Goal: Entertainment & Leisure: Browse casually

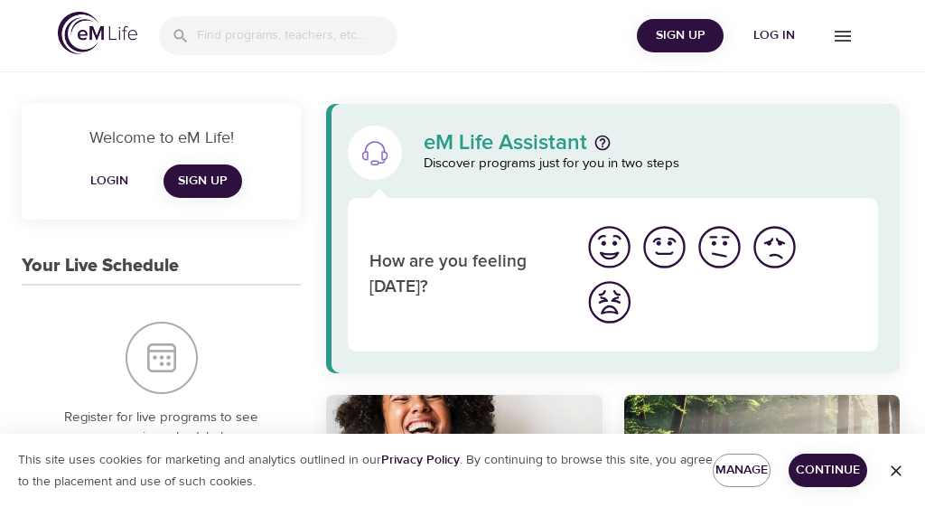
click at [845, 40] on icon "menu" at bounding box center [842, 36] width 16 height 11
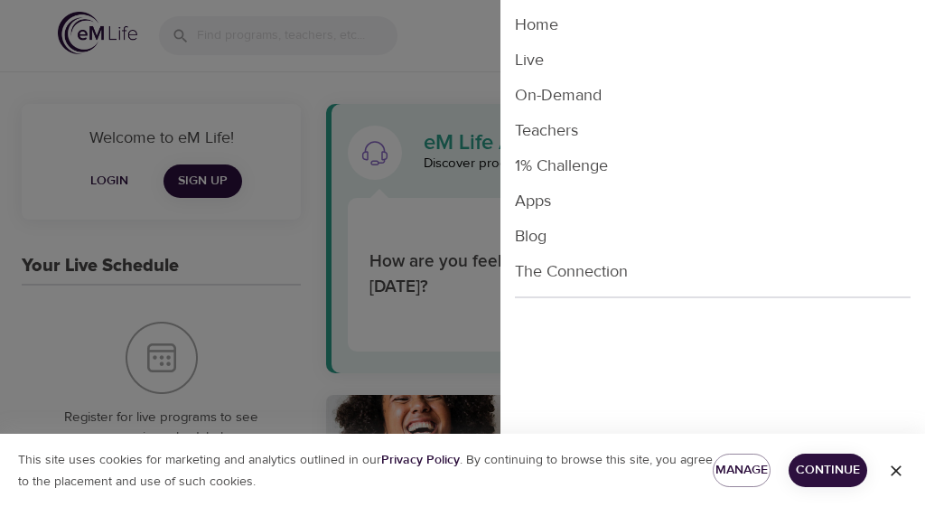
click at [537, 62] on li "Live" at bounding box center [712, 59] width 424 height 35
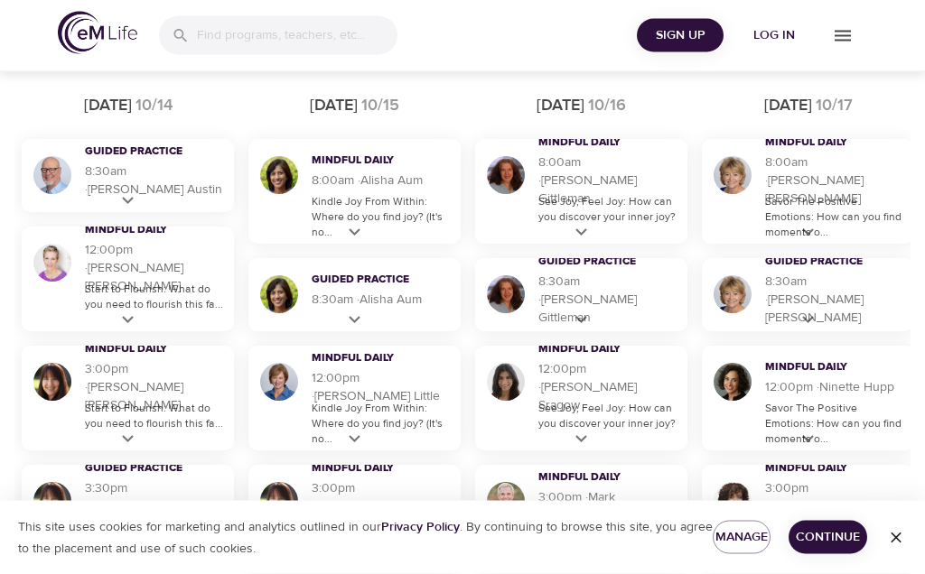
scroll to position [1115, 0]
click at [363, 237] on p "Kindle Joy From Within: Where do you find joy? (It's no..." at bounding box center [382, 217] width 140 height 46
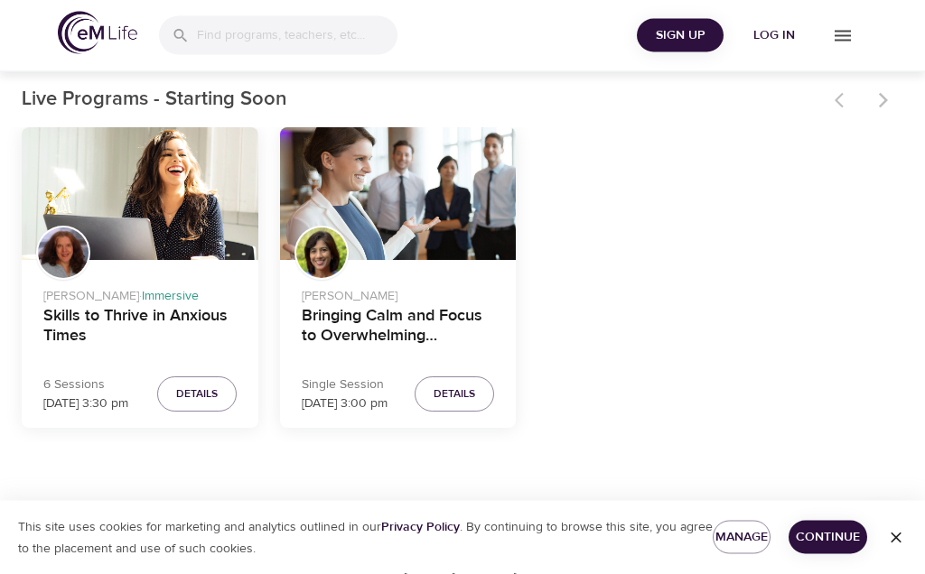
scroll to position [525, 0]
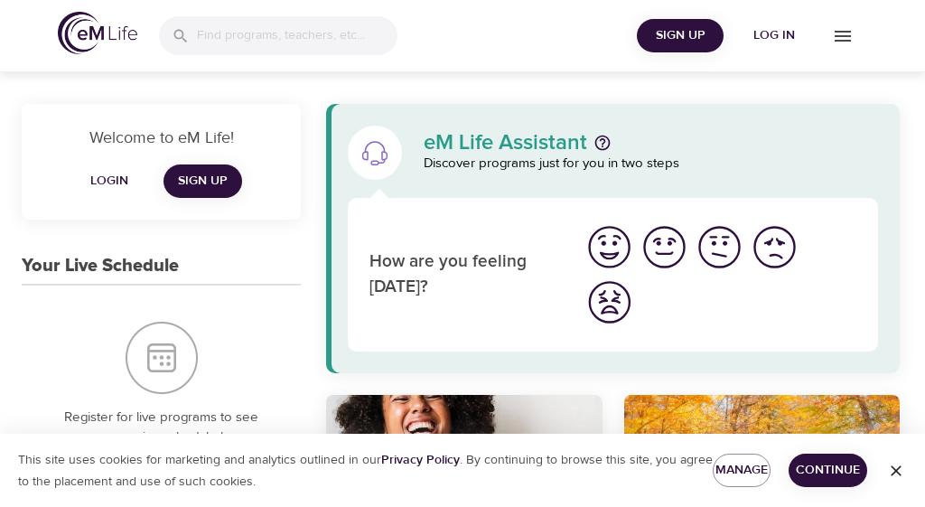
scroll to position [120, 0]
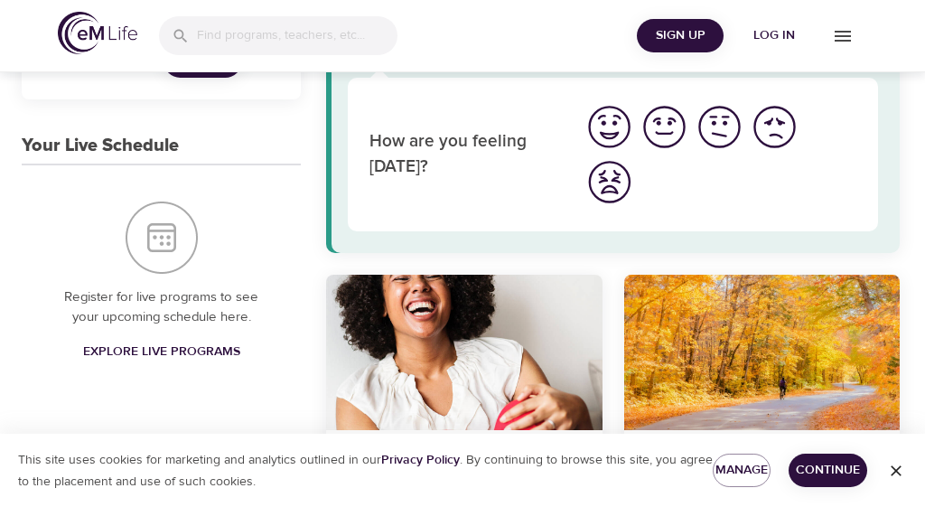
click at [842, 43] on icon "menu" at bounding box center [843, 36] width 22 height 22
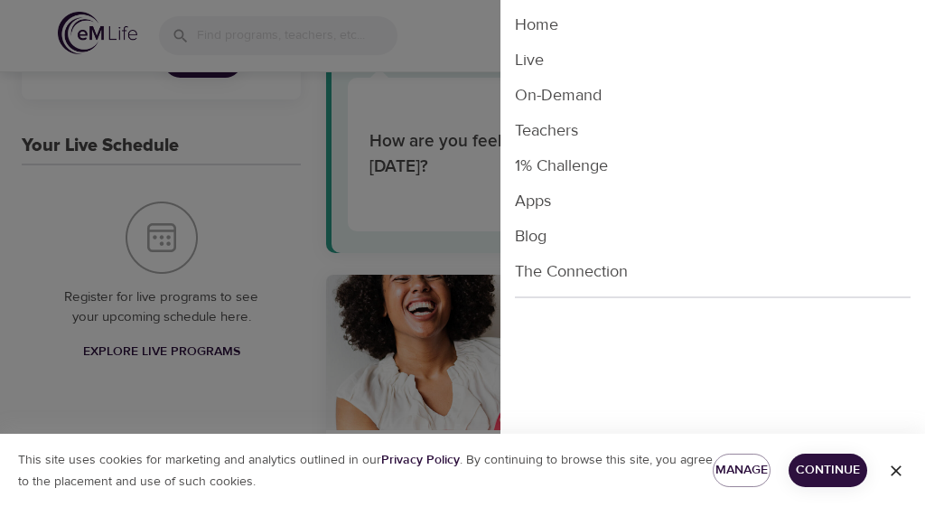
click at [549, 60] on li "Live" at bounding box center [712, 59] width 424 height 35
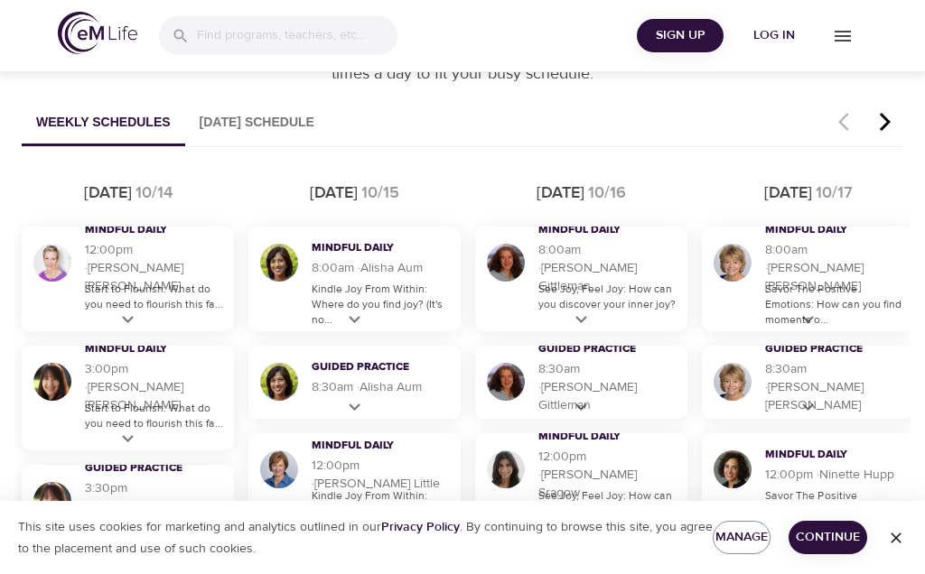
scroll to position [1025, 0]
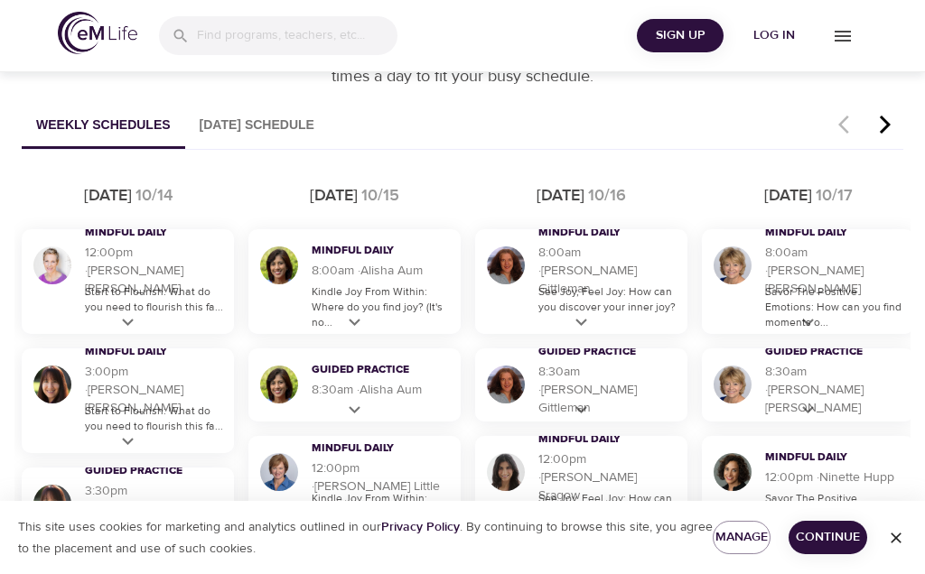
click at [890, 130] on icon "button" at bounding box center [884, 125] width 27 height 22
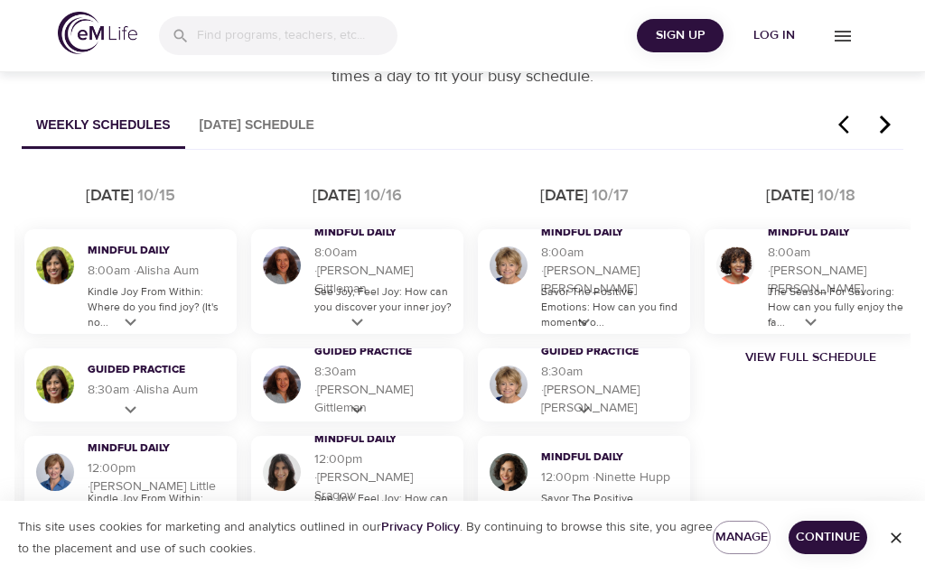
click at [892, 124] on icon "button" at bounding box center [884, 125] width 27 height 22
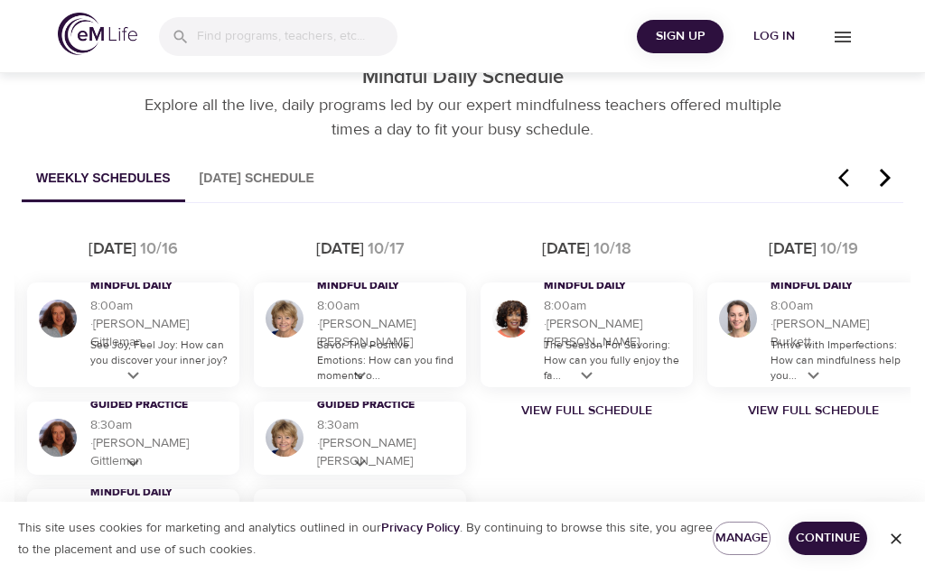
scroll to position [969, 0]
